Goal: Task Accomplishment & Management: Complete application form

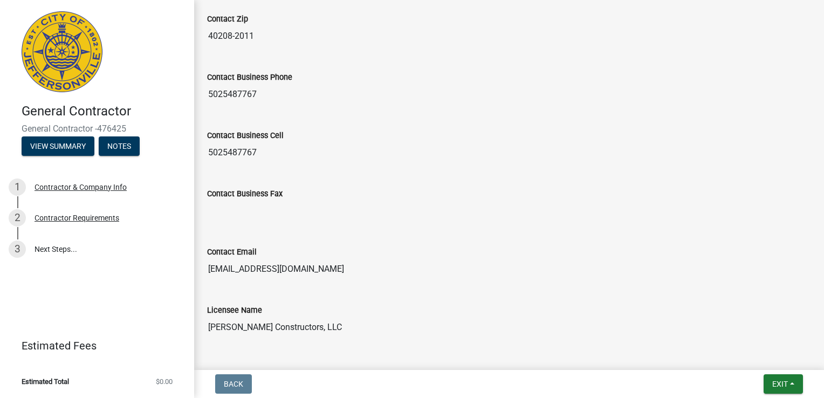
scroll to position [572, 0]
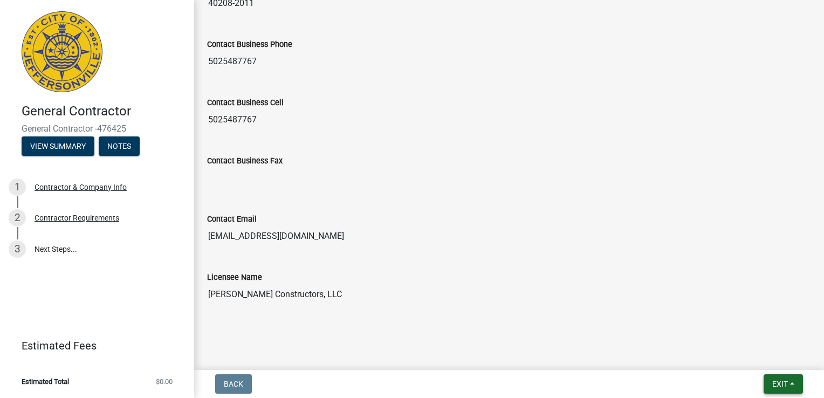
click at [772, 384] on span "Exit" at bounding box center [780, 383] width 16 height 9
click at [737, 352] on button "Save & Exit" at bounding box center [760, 356] width 86 height 26
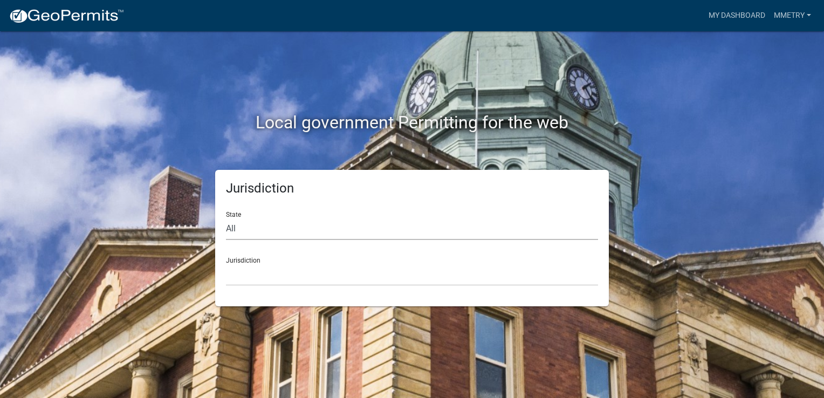
click at [240, 227] on select "All [US_STATE] [US_STATE] [US_STATE] [US_STATE] [US_STATE] [US_STATE] [US_STATE…" at bounding box center [412, 229] width 372 height 22
select select "[US_STATE]"
click at [226, 218] on select "All [US_STATE] [US_STATE] [US_STATE] [US_STATE] [US_STATE] [US_STATE] [US_STATE…" at bounding box center [412, 229] width 372 height 22
click at [251, 273] on select "City of [GEOGRAPHIC_DATA], [US_STATE] City of [GEOGRAPHIC_DATA], [US_STATE] Cit…" at bounding box center [412, 275] width 372 height 22
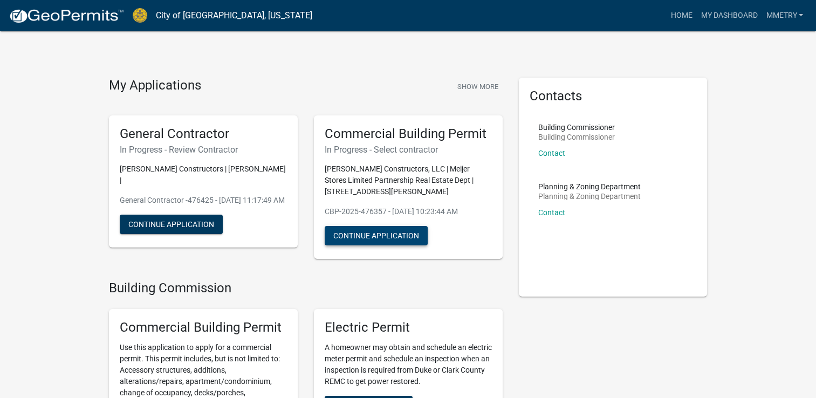
click at [394, 234] on button "Continue Application" at bounding box center [375, 235] width 103 height 19
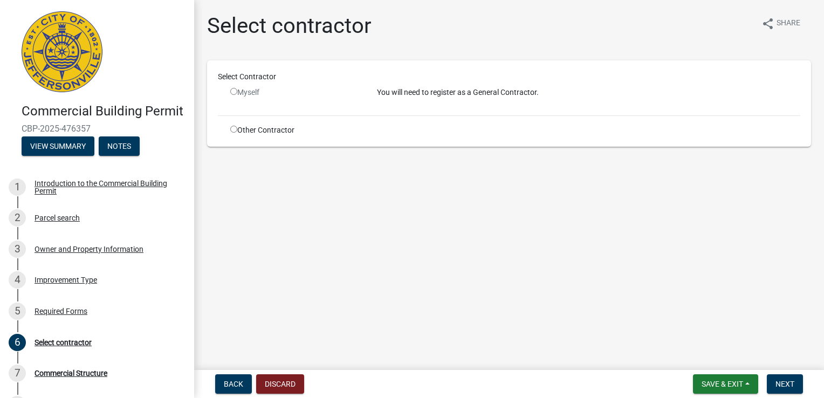
click at [233, 130] on input "radio" at bounding box center [233, 129] width 7 height 7
radio input "true"
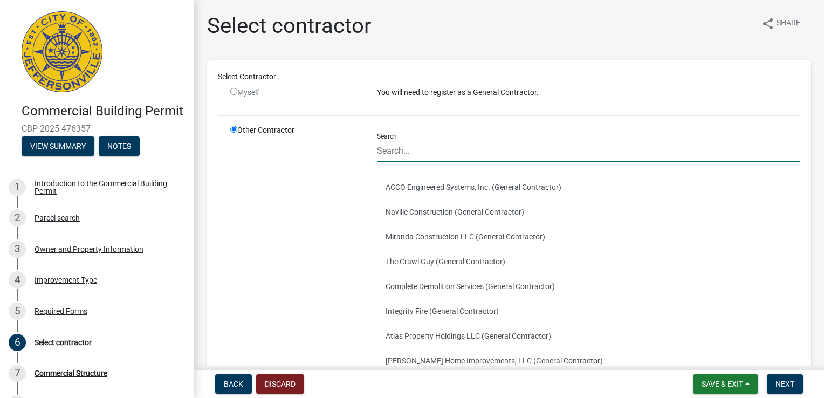
click at [381, 151] on input "Search" at bounding box center [588, 151] width 423 height 22
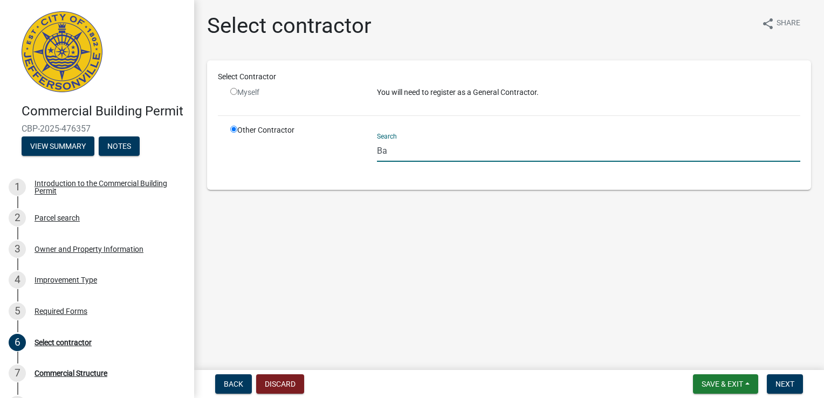
type input "B"
type input "M"
type input "[PERSON_NAME] Constructors, LLC"
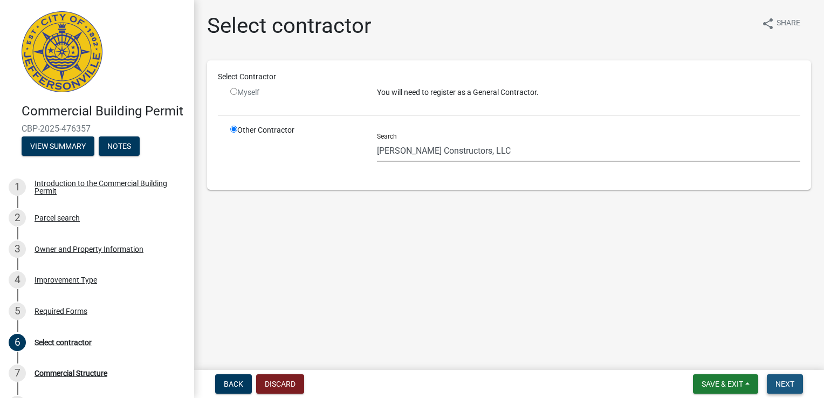
click at [792, 386] on span "Next" at bounding box center [784, 383] width 19 height 9
